Goal: Task Accomplishment & Management: Manage account settings

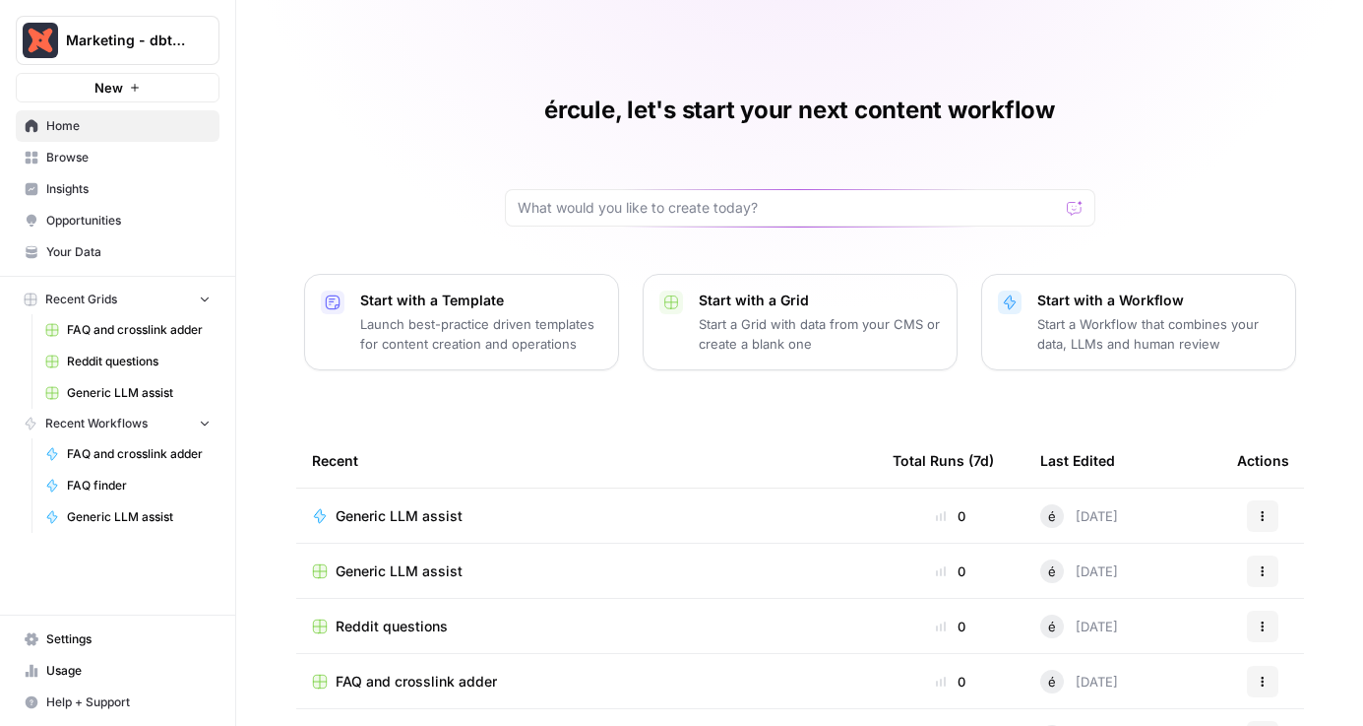
click at [149, 49] on span "Marketing - dbt Labs" at bounding box center [125, 41] width 119 height 20
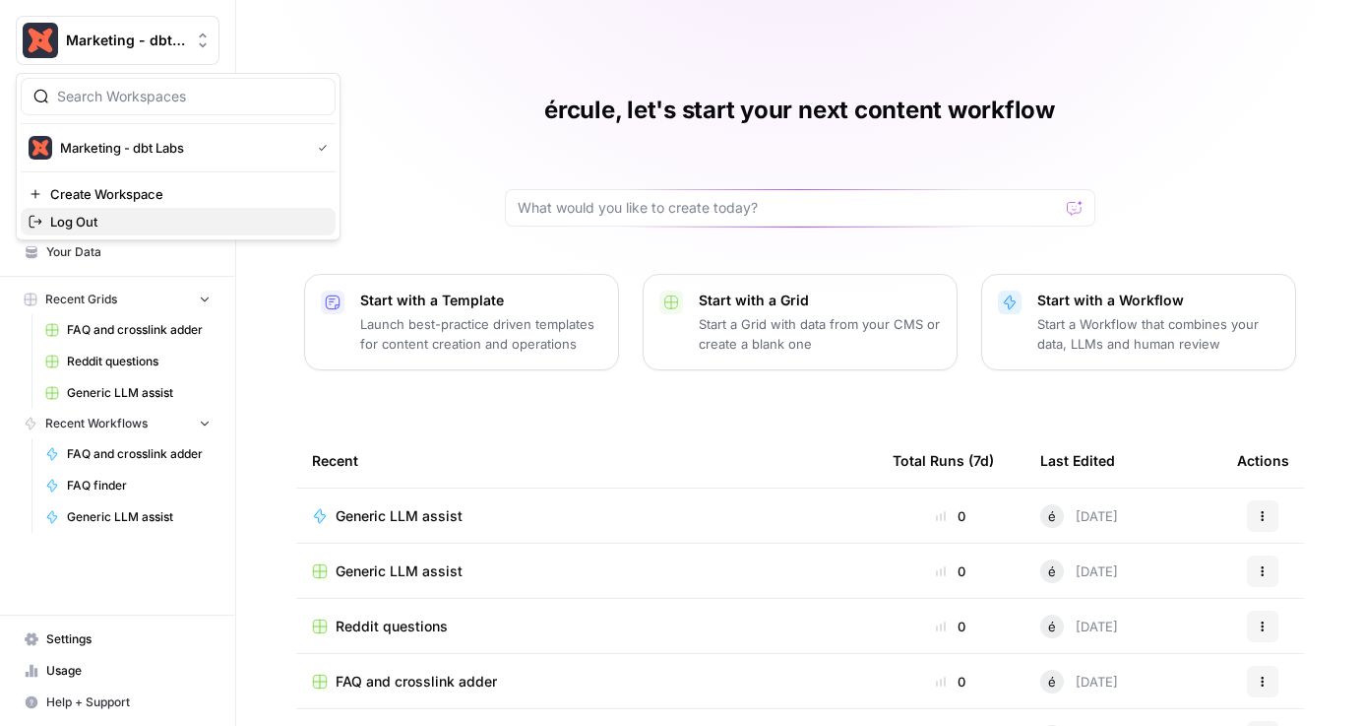
click at [126, 226] on span "Log Out" at bounding box center [185, 222] width 270 height 20
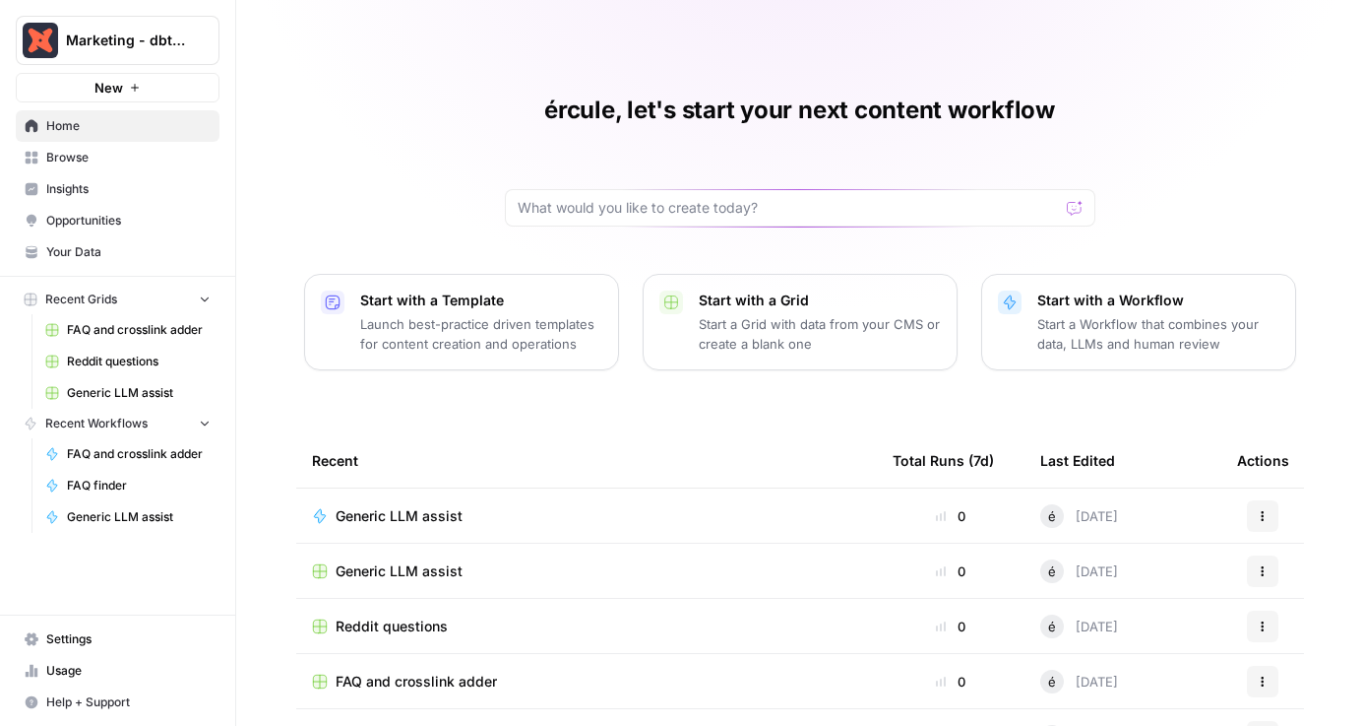
click at [176, 57] on button "Marketing - dbt Labs" at bounding box center [118, 40] width 204 height 49
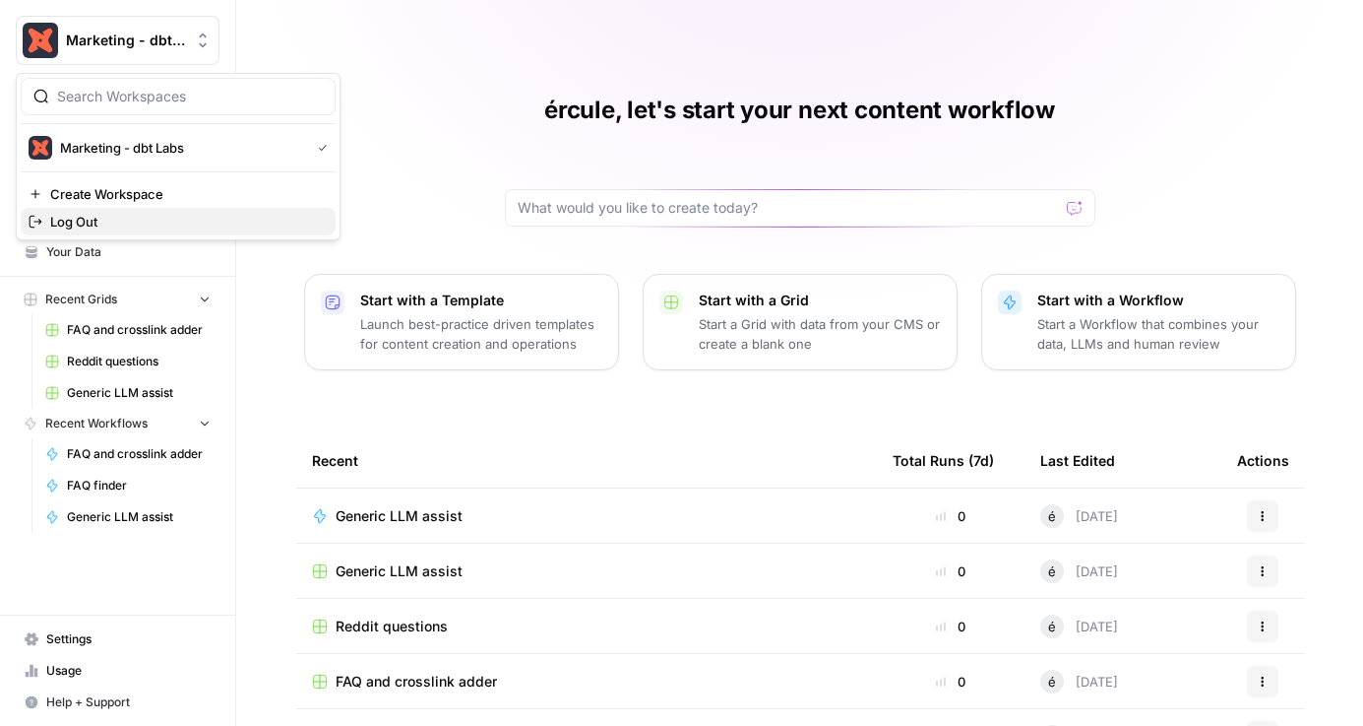
click at [102, 223] on span "Log Out" at bounding box center [185, 222] width 270 height 20
